Goal: Obtain resource: Download file/media

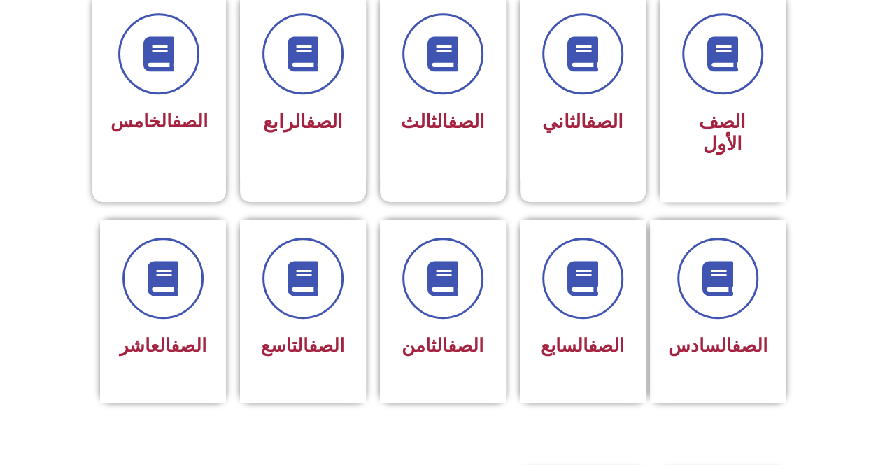
scroll to position [431, 0]
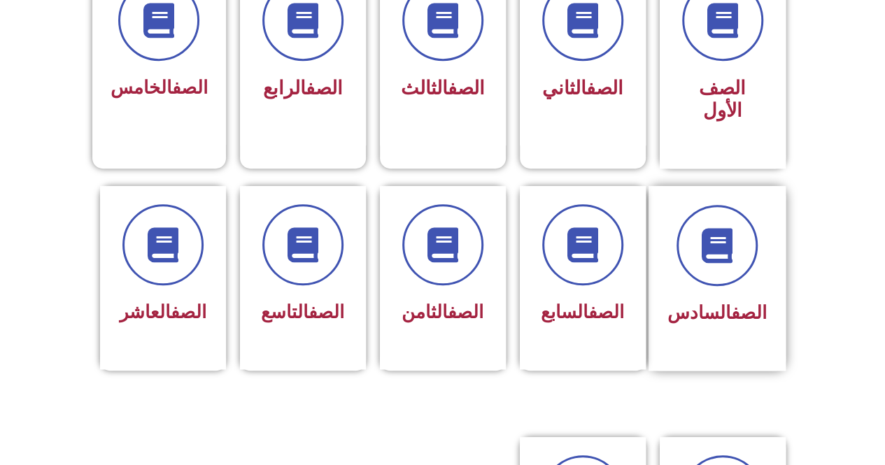
click at [767, 276] on div "الصف السادس" at bounding box center [716, 278] width 137 height 185
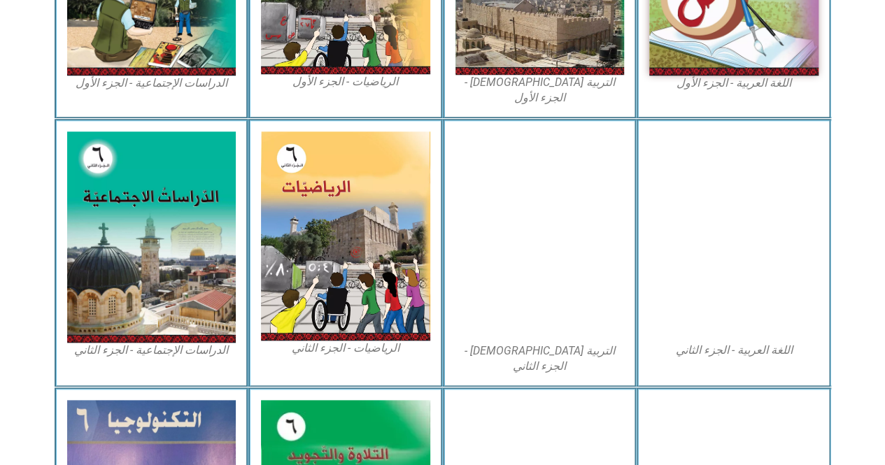
scroll to position [783, 0]
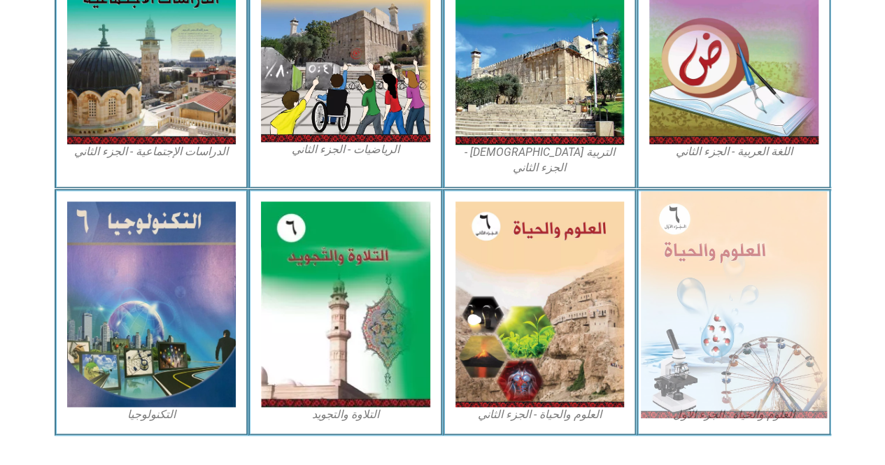
click at [776, 250] on img at bounding box center [734, 304] width 186 height 227
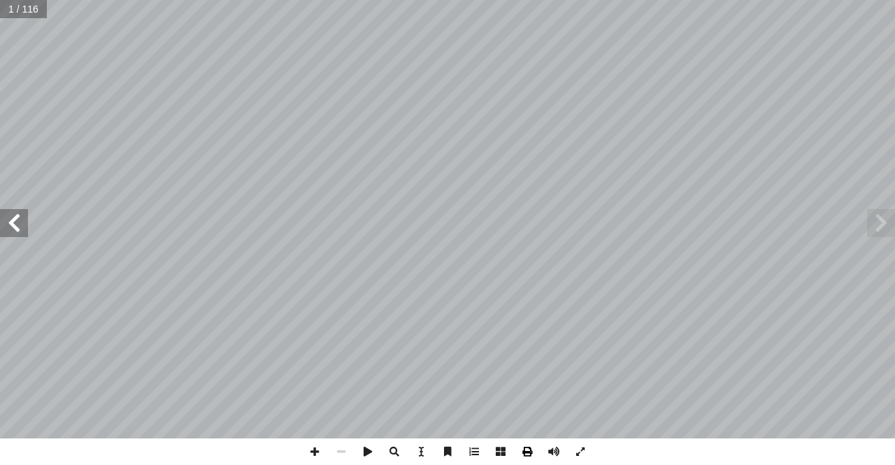
click at [529, 449] on span at bounding box center [527, 452] width 27 height 27
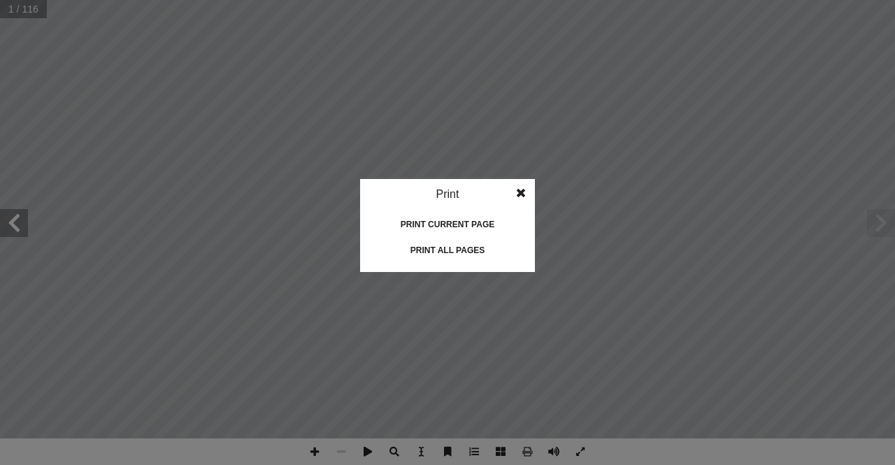
click at [467, 251] on div "Print all pages" at bounding box center [448, 250] width 140 height 22
